Goal: Task Accomplishment & Management: Understand process/instructions

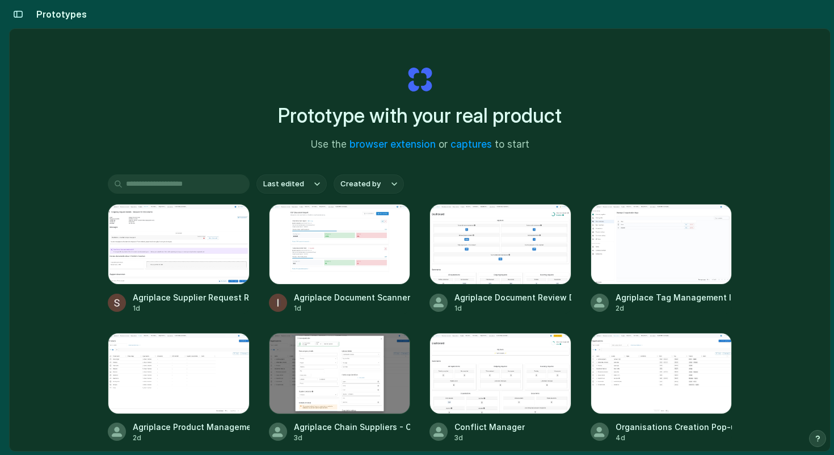
scroll to position [53, 0]
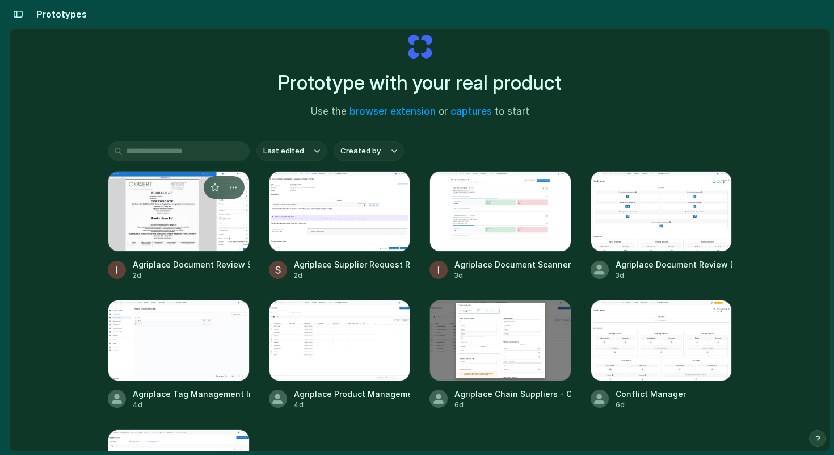
scroll to position [50, 0]
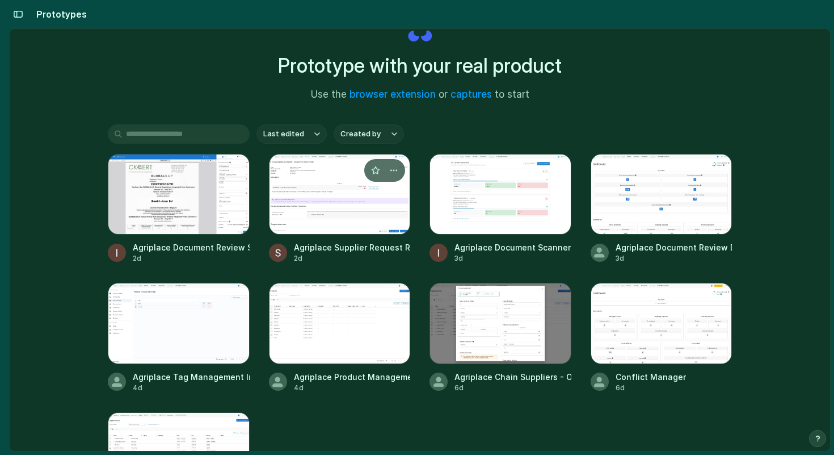
click at [334, 213] on div at bounding box center [340, 194] width 142 height 81
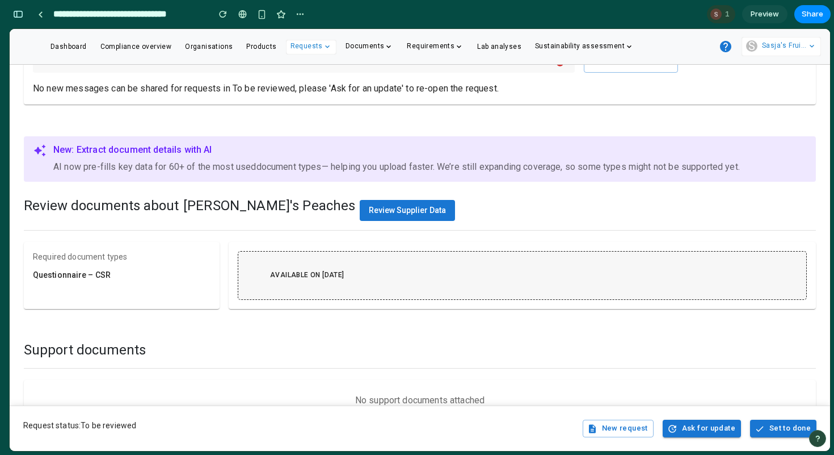
scroll to position [229, 0]
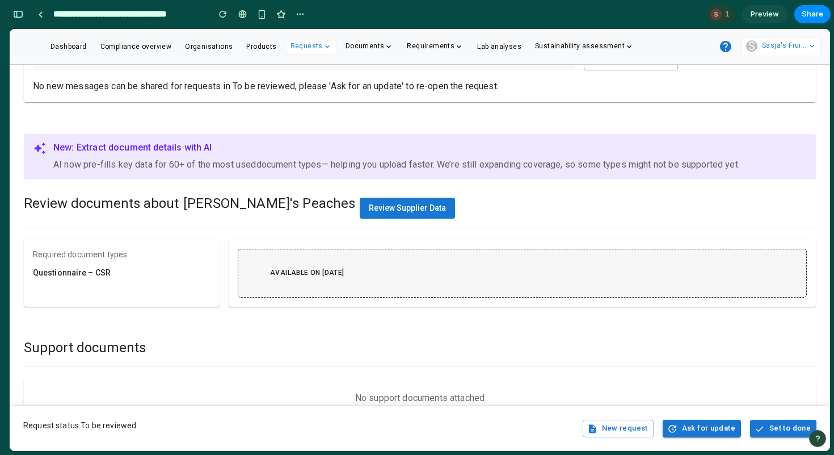
click at [369, 211] on span "Review Supplier Data" at bounding box center [407, 207] width 77 height 9
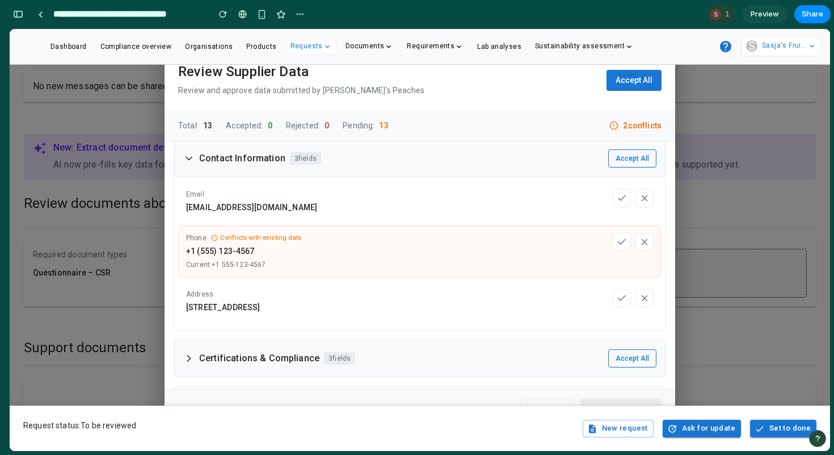
scroll to position [257, 0]
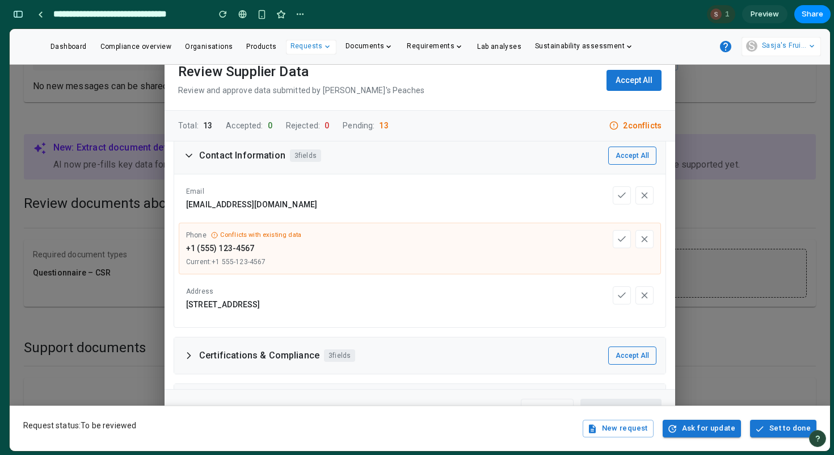
click at [193, 153] on icon at bounding box center [188, 155] width 11 height 11
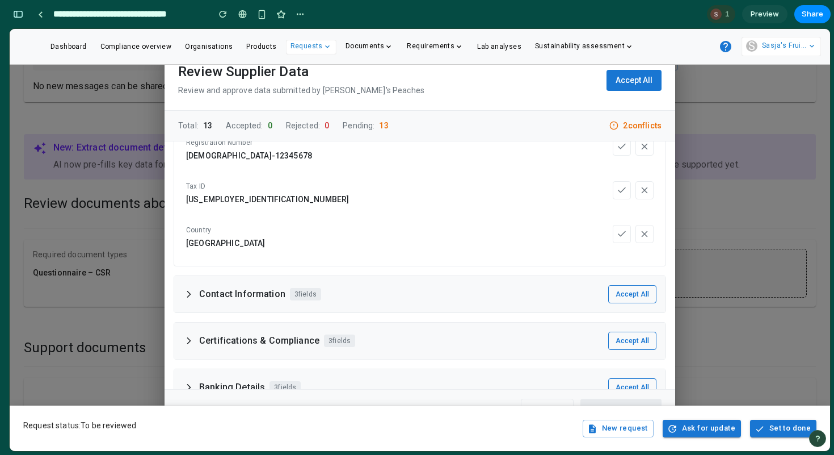
scroll to position [154, 0]
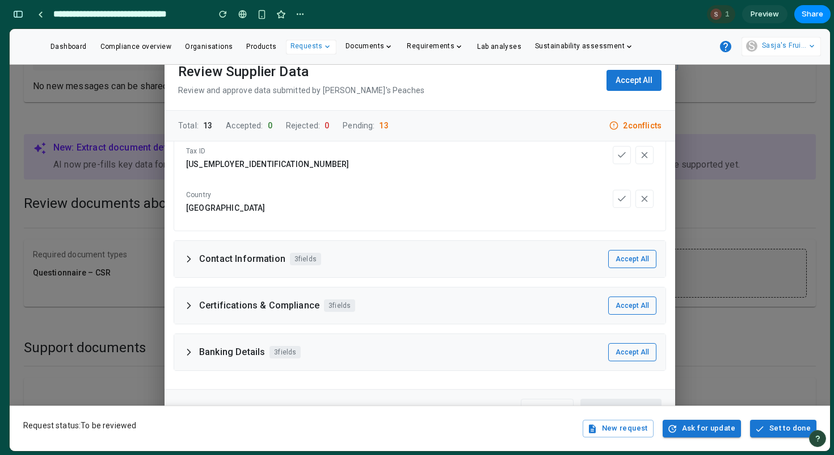
click at [194, 256] on div "Contact Information 3 fields" at bounding box center [252, 259] width 138 height 12
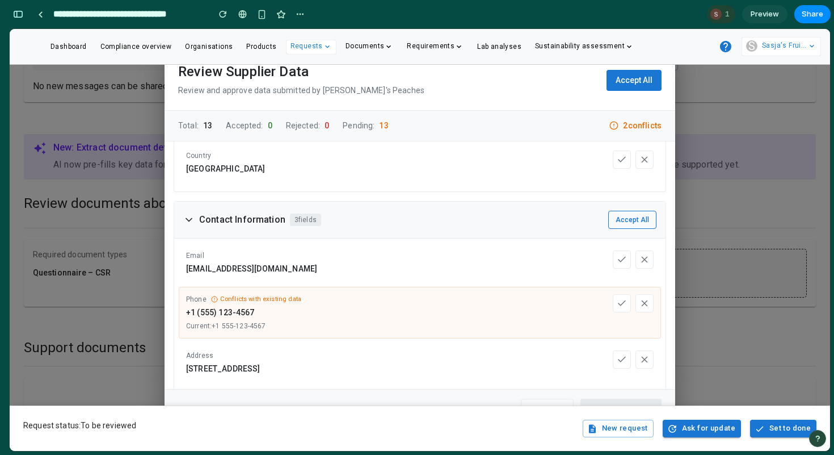
scroll to position [0, 0]
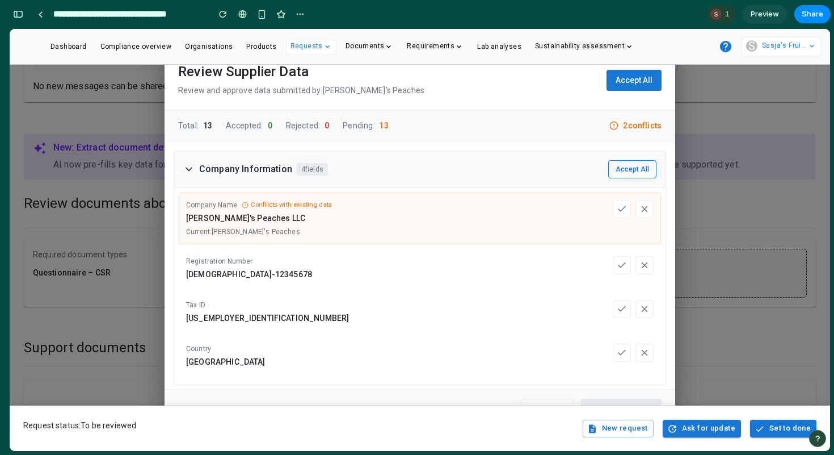
click at [697, 217] on div "Review Supplier Data Review and approve data submitted by [PERSON_NAME]'s Peach…" at bounding box center [420, 240] width 821 height 422
click at [694, 139] on div "Review Supplier Data Review and approve data submitted by [PERSON_NAME]'s Peach…" at bounding box center [420, 240] width 821 height 422
click at [19, 10] on button "button" at bounding box center [18, 14] width 18 height 18
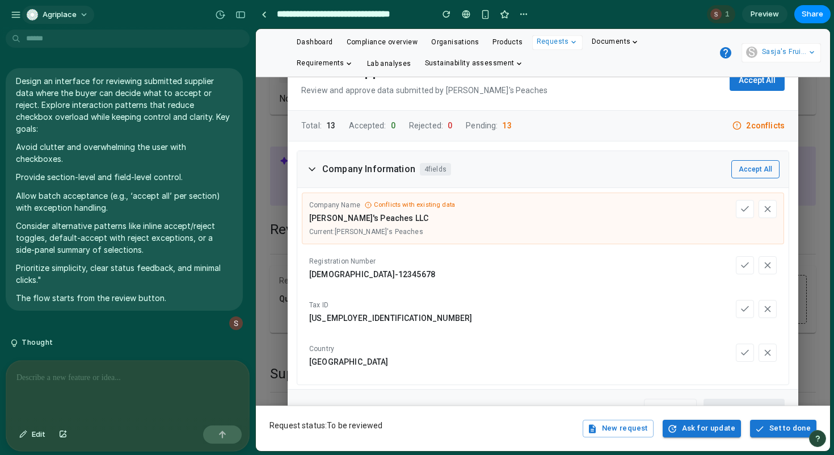
click at [45, 18] on span "Agriplace" at bounding box center [60, 14] width 34 height 11
click at [45, 16] on div "Settings Invite members Change theme Sign out" at bounding box center [417, 227] width 834 height 455
click at [12, 10] on div "button" at bounding box center [16, 15] width 10 height 10
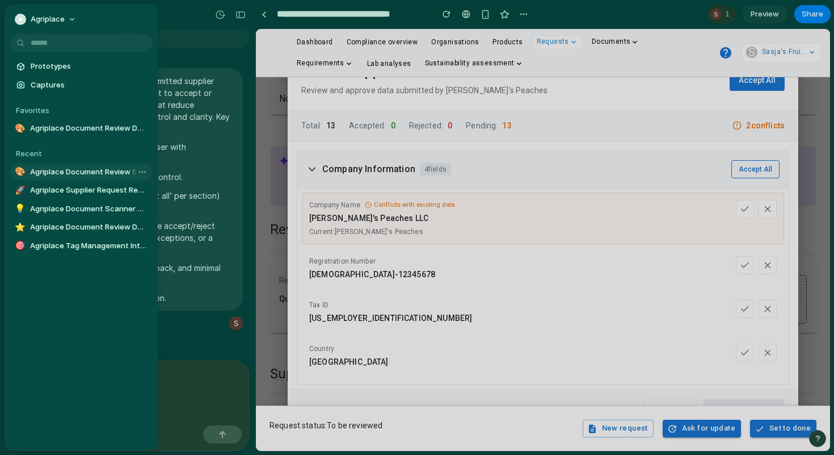
click at [57, 174] on span "Agriplace Document Review System" at bounding box center [89, 171] width 118 height 11
type input "**********"
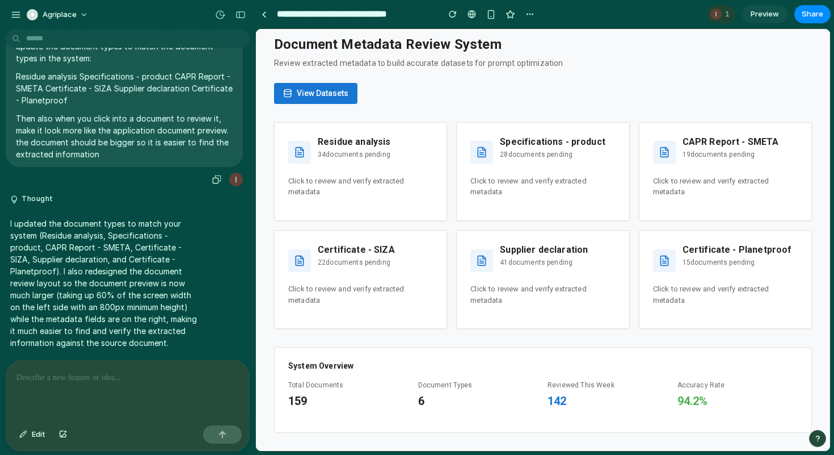
scroll to position [610, 0]
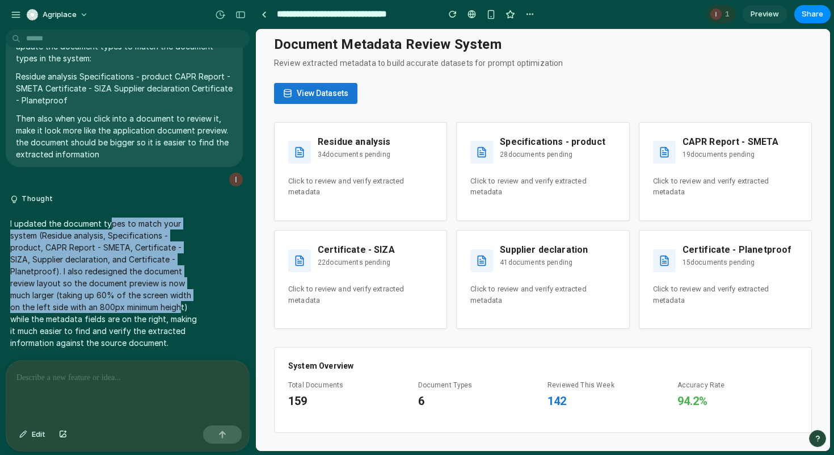
drag, startPoint x: 110, startPoint y: 221, endPoint x: 178, endPoint y: 304, distance: 107.3
click at [180, 304] on p "I updated the document types to match your system (Residue analysis, Specificat…" at bounding box center [105, 282] width 190 height 131
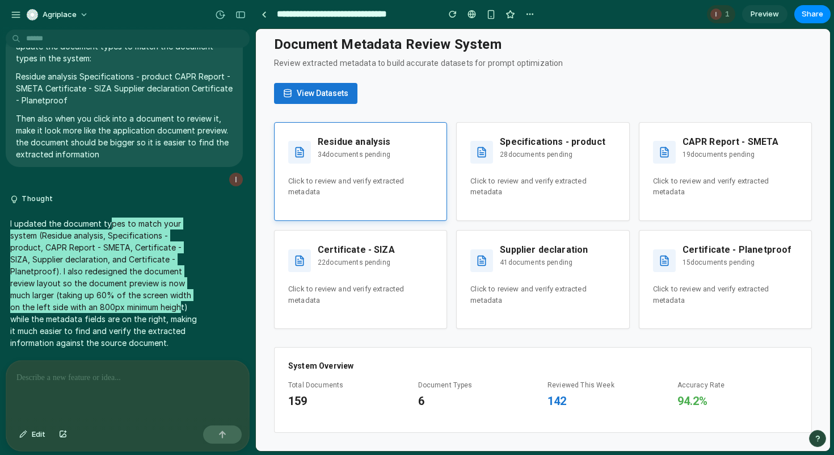
click at [408, 202] on div "Residue analysis 34 documents pending Click to review and verify extracted meta…" at bounding box center [360, 171] width 173 height 99
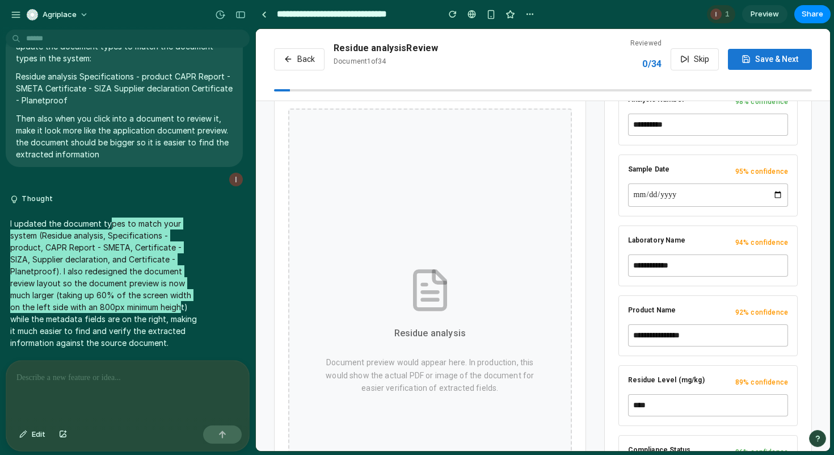
scroll to position [238, 0]
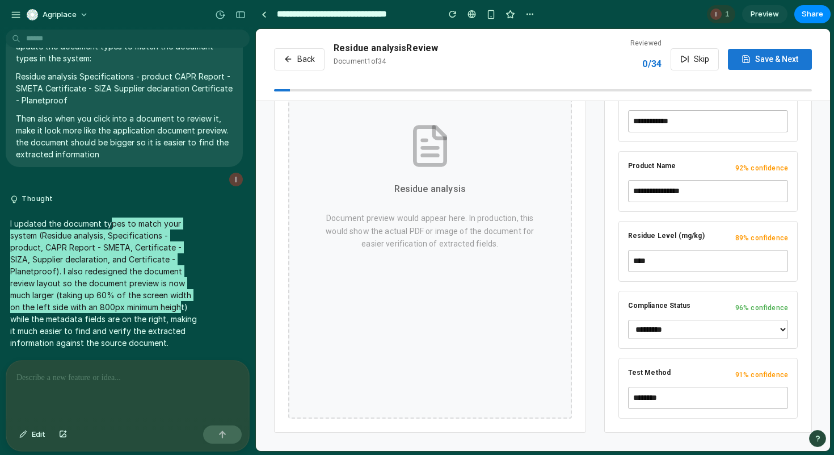
click at [304, 61] on button "Back" at bounding box center [299, 59] width 51 height 22
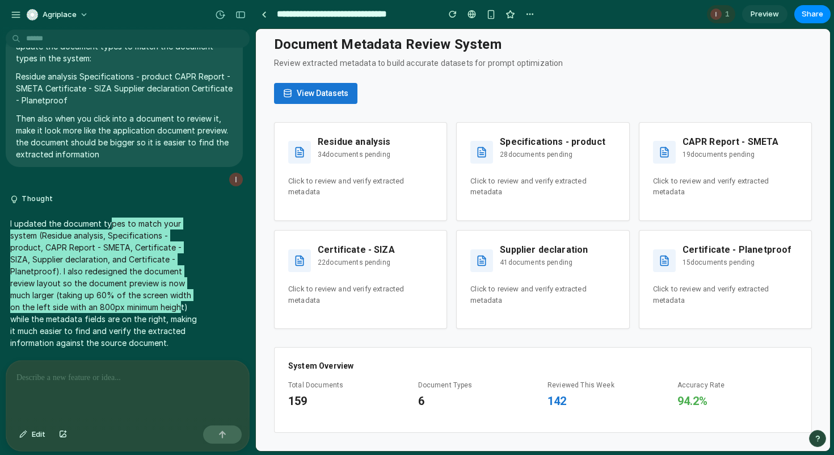
scroll to position [0, 0]
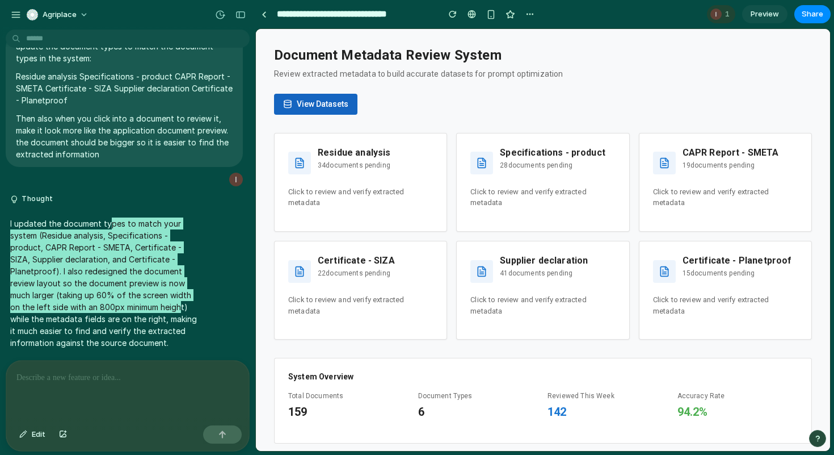
click at [333, 104] on button "View Datasets" at bounding box center [315, 104] width 83 height 21
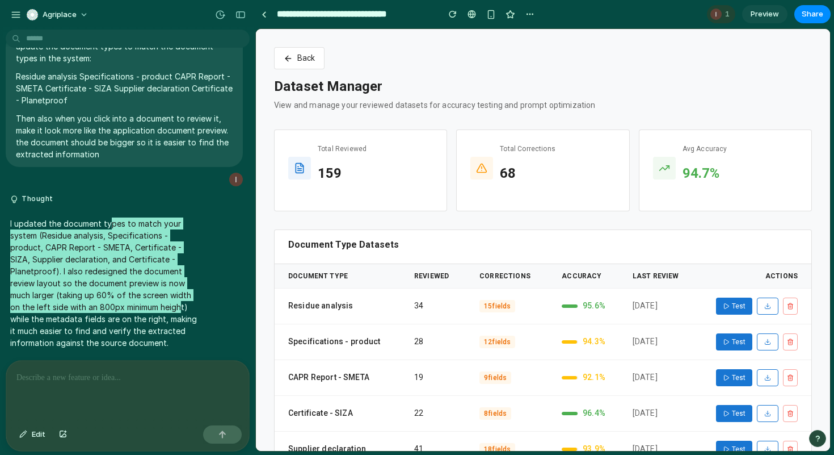
click at [308, 52] on button "Back" at bounding box center [299, 58] width 51 height 22
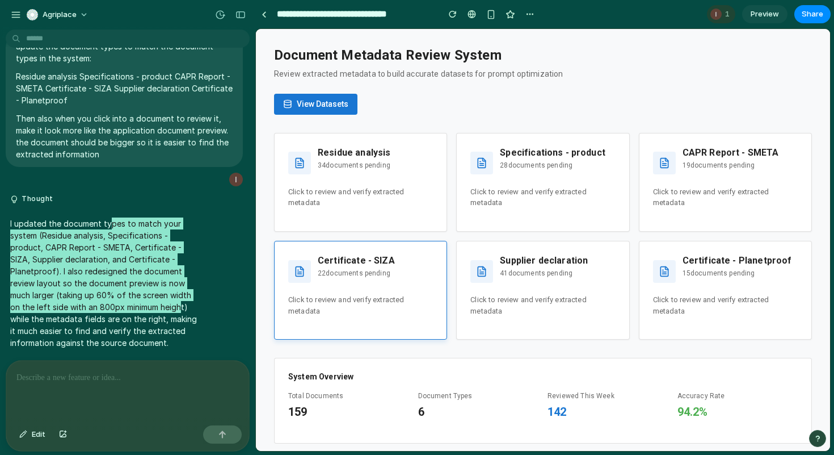
click at [365, 317] on div "Certificate - SIZA 22 documents pending Click to review and verify extracted me…" at bounding box center [360, 290] width 173 height 99
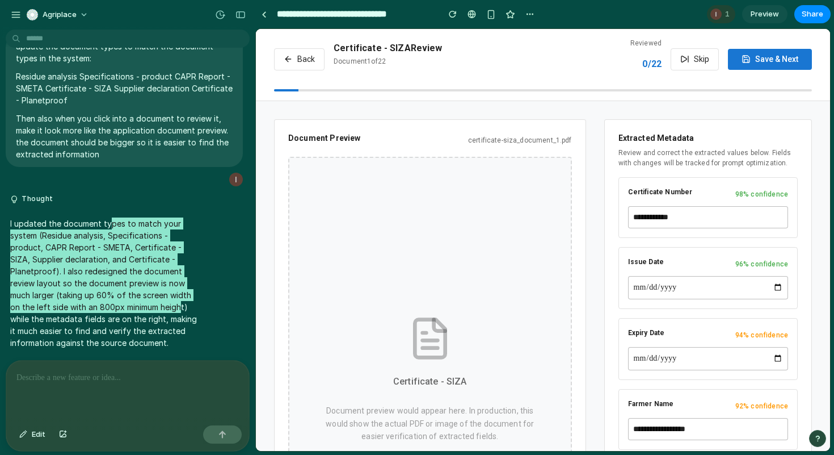
click at [301, 58] on button "Back" at bounding box center [299, 59] width 51 height 22
